Goal: Obtain resource: Download file/media

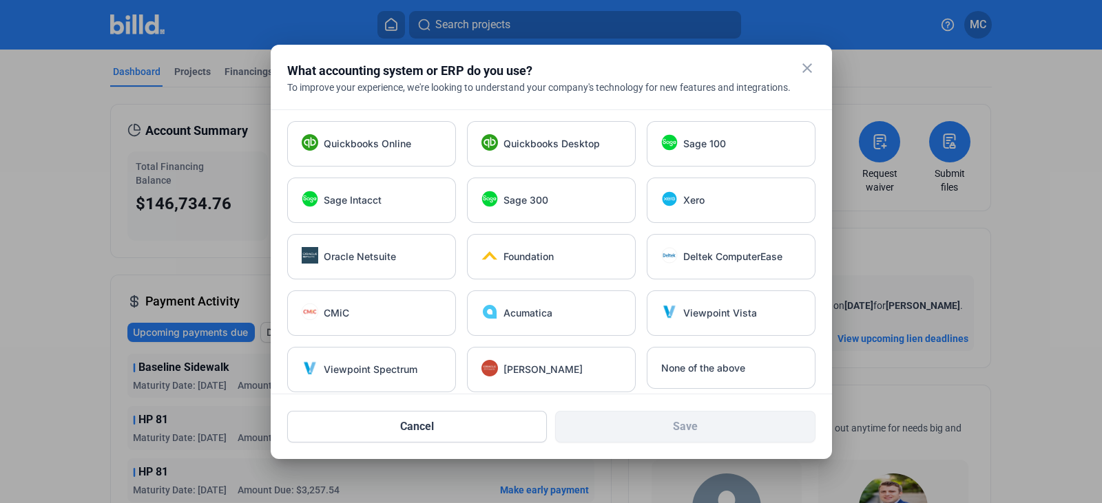
click at [811, 67] on mat-icon "close" at bounding box center [807, 68] width 17 height 17
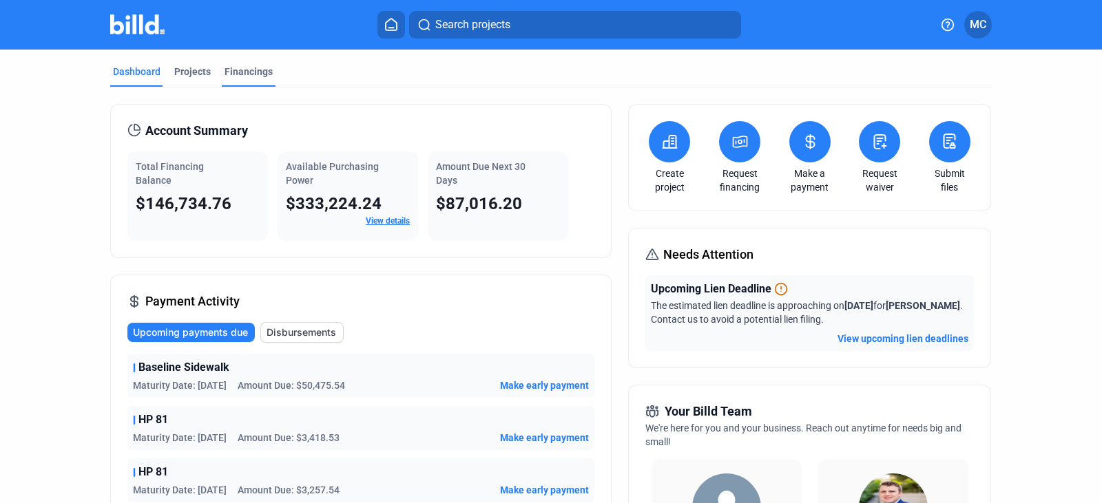
click at [234, 72] on div "Financings" at bounding box center [248, 72] width 48 height 14
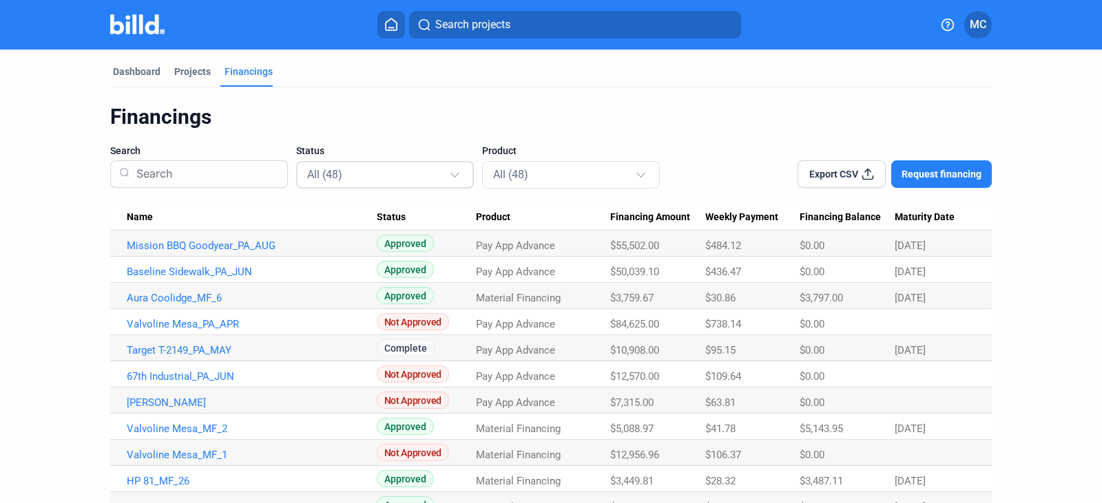
click at [459, 176] on div at bounding box center [456, 169] width 15 height 22
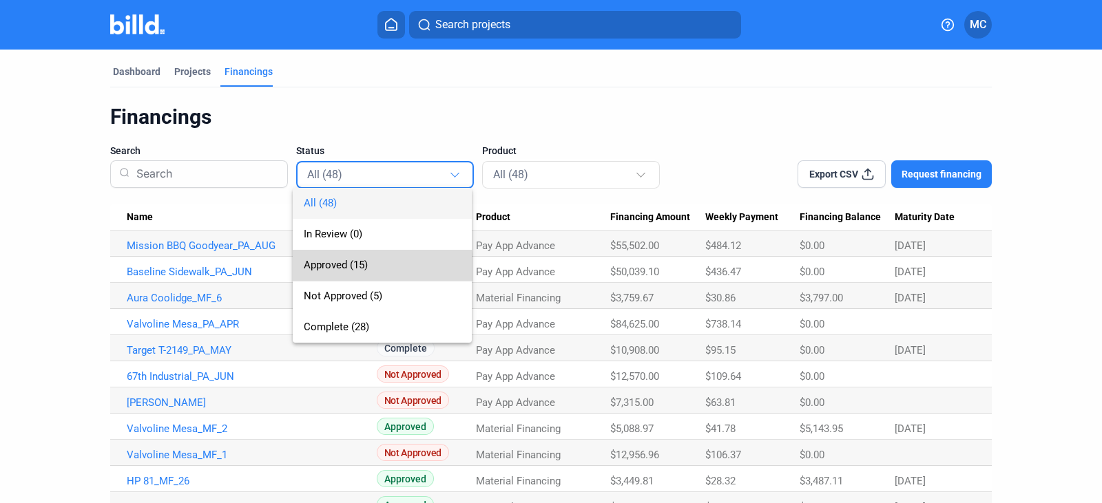
click at [337, 269] on span "Approved (15)" at bounding box center [336, 265] width 64 height 12
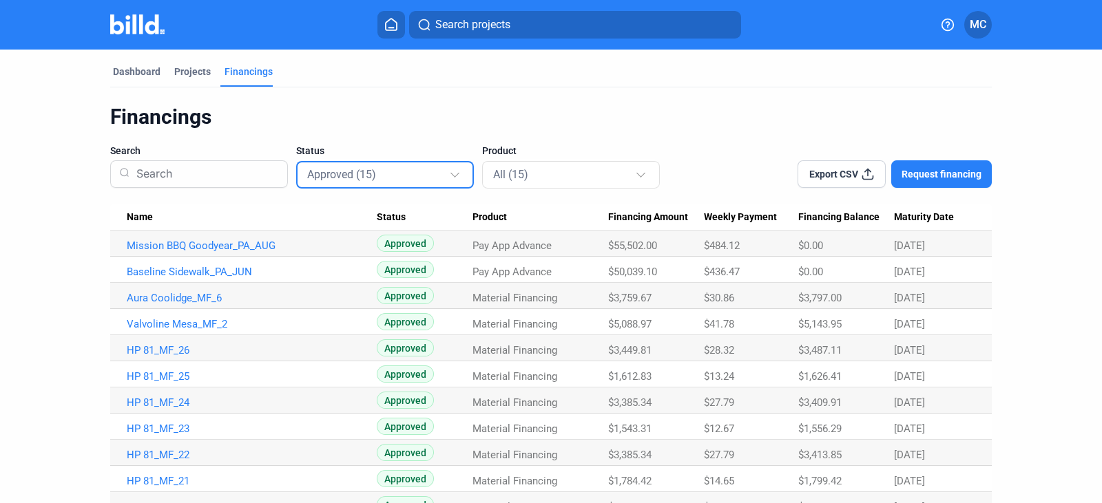
click at [821, 180] on span "Export CSV" at bounding box center [833, 174] width 49 height 14
